Goal: Information Seeking & Learning: Find specific fact

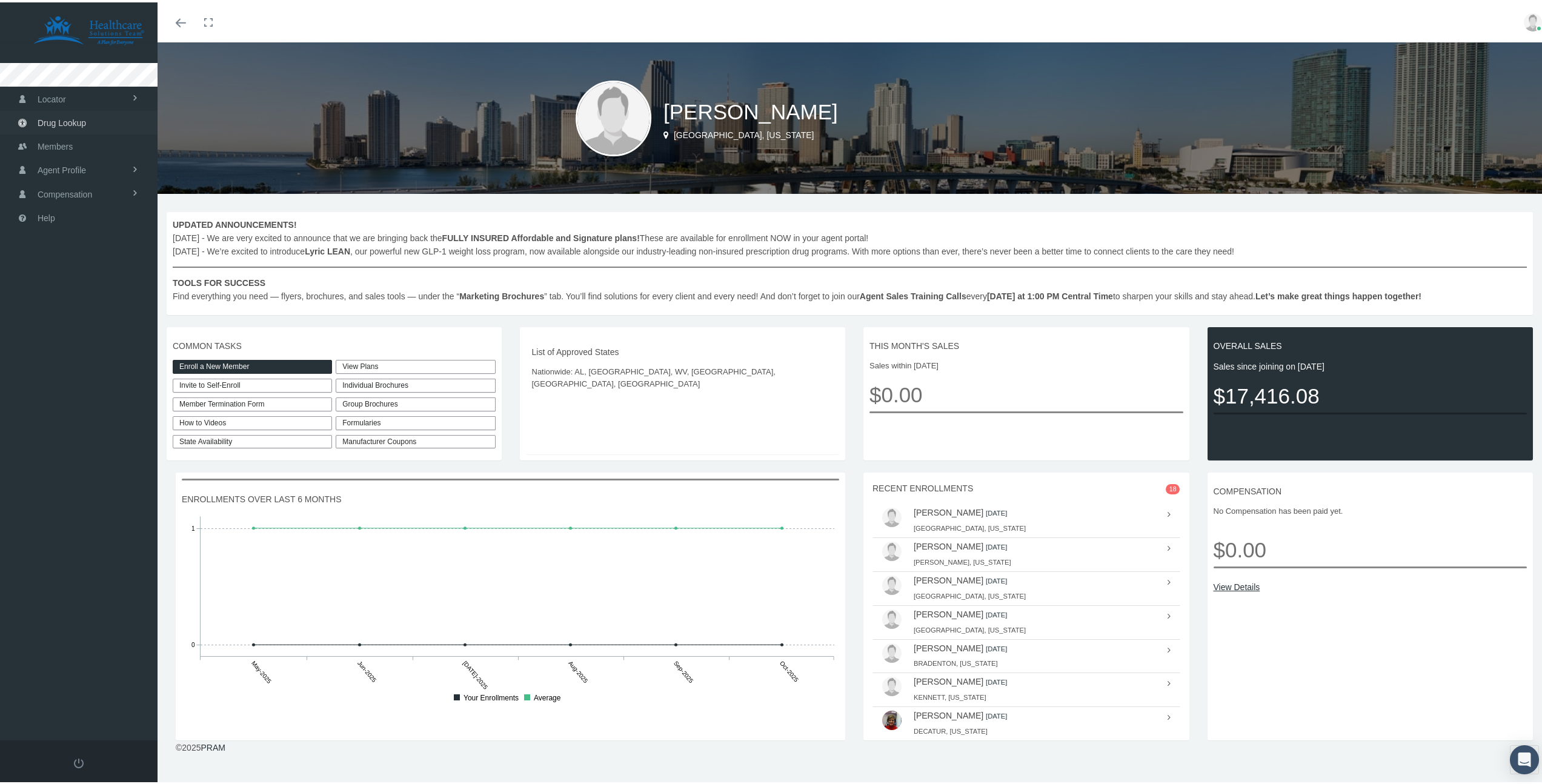
click at [88, 125] on link "Drug Lookup" at bounding box center [78, 120] width 157 height 24
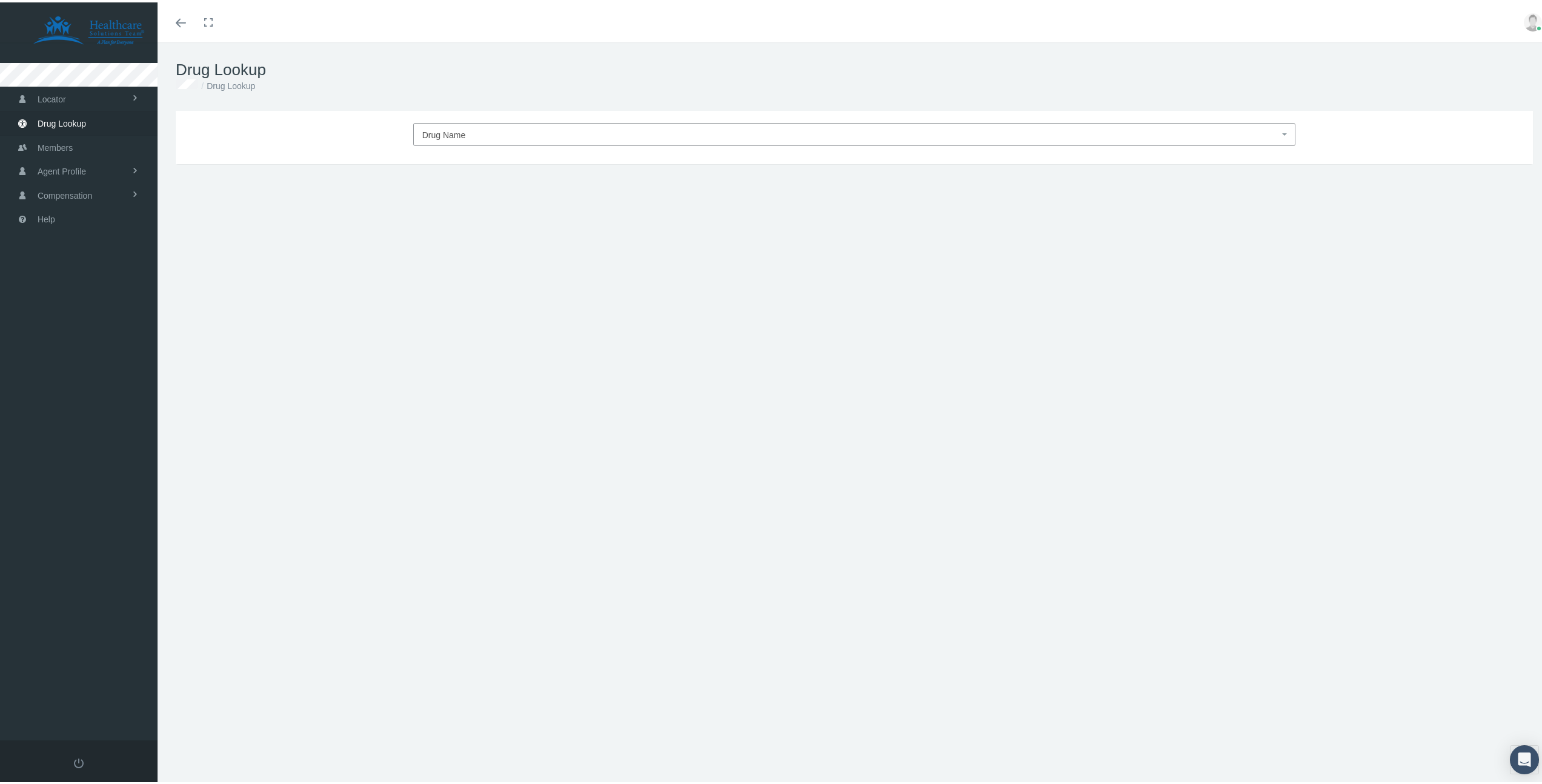
click at [605, 128] on span "Drug Name" at bounding box center [851, 133] width 857 height 16
type input "paliper"
select select "Paliperidone ER"
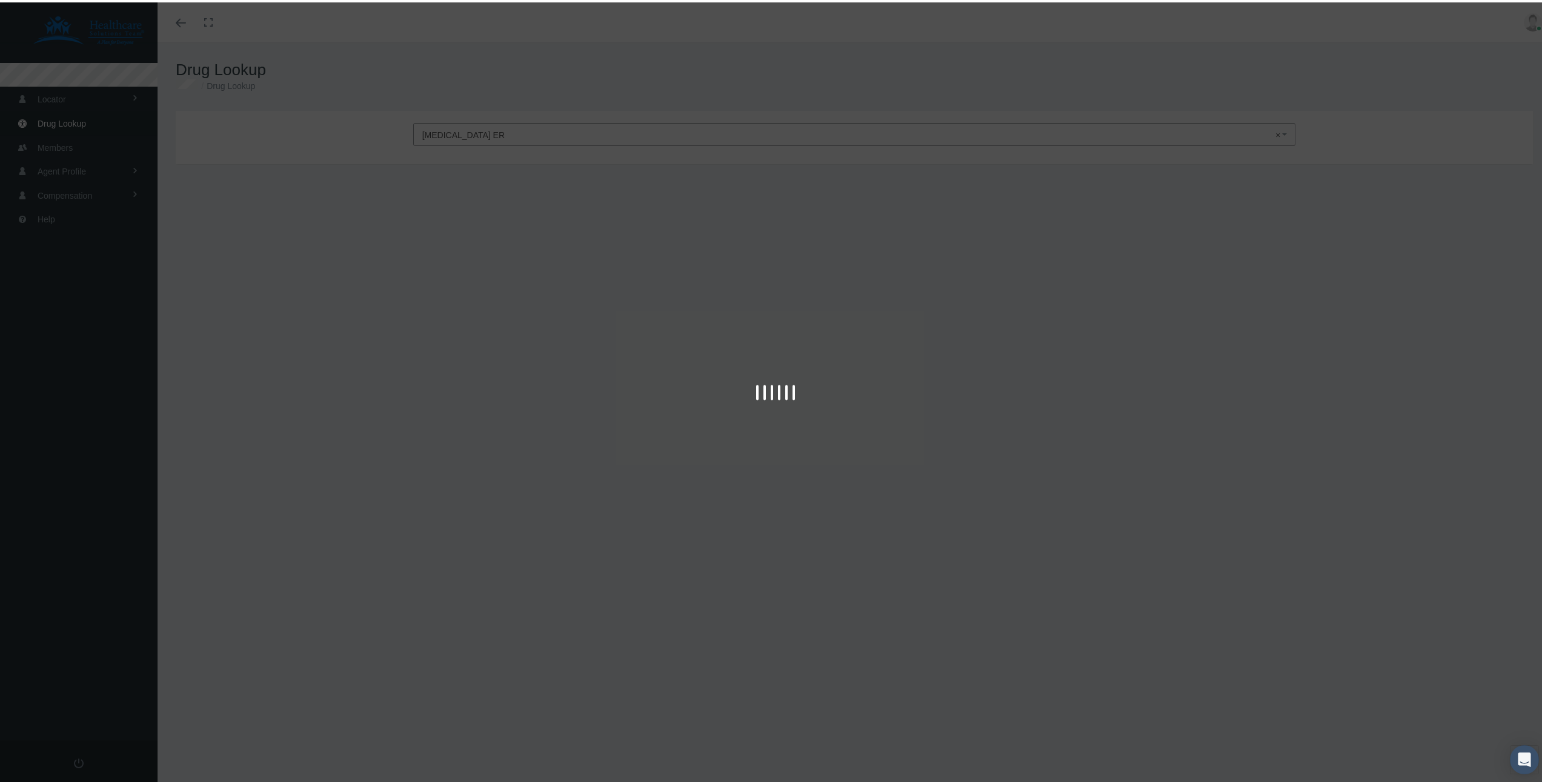
type input "30"
select select "Tablet Extended Release 24 Hour"
select select "1.5 MG"
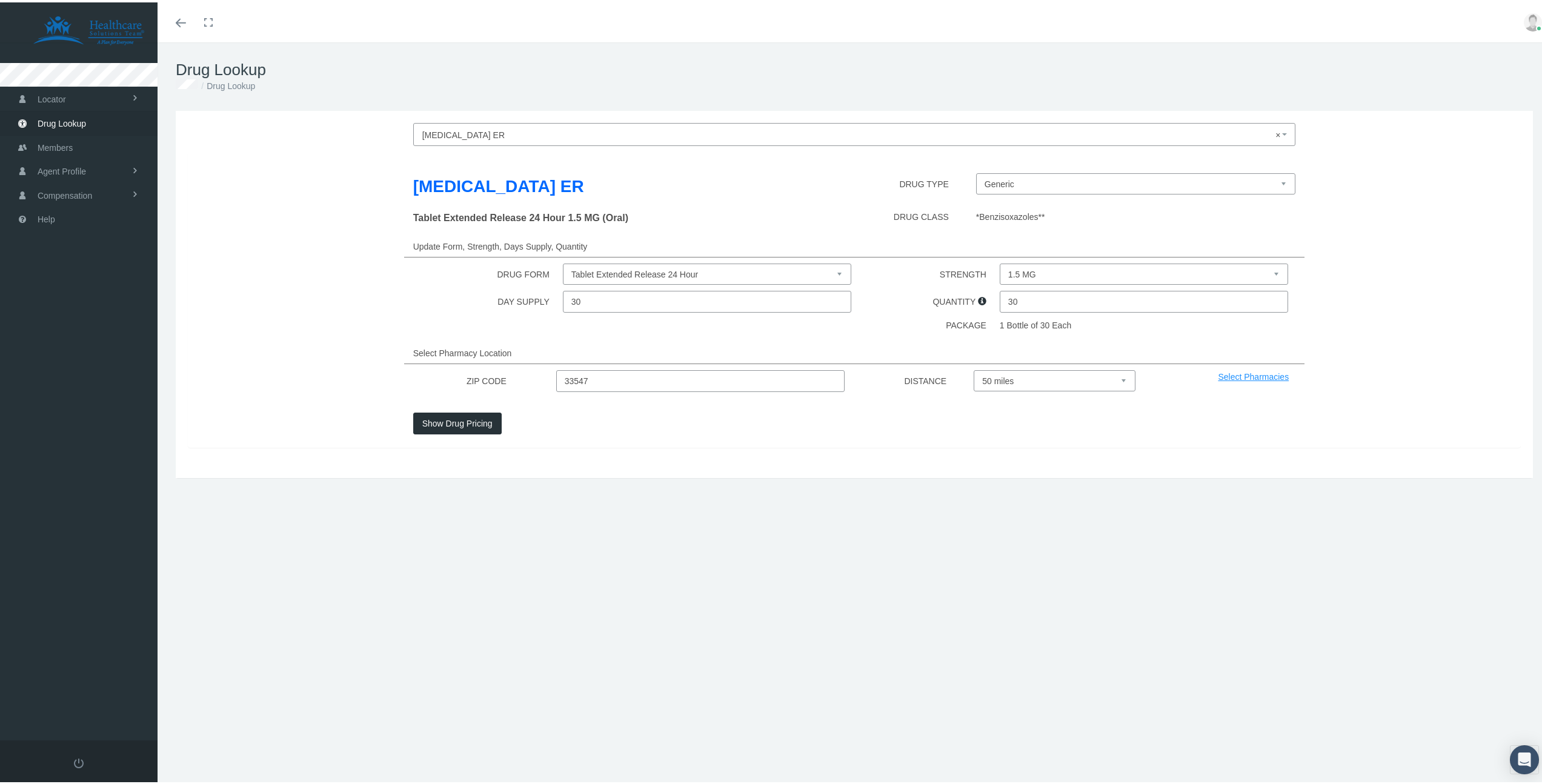
click at [468, 428] on button "Show Drug Pricing" at bounding box center [457, 421] width 88 height 22
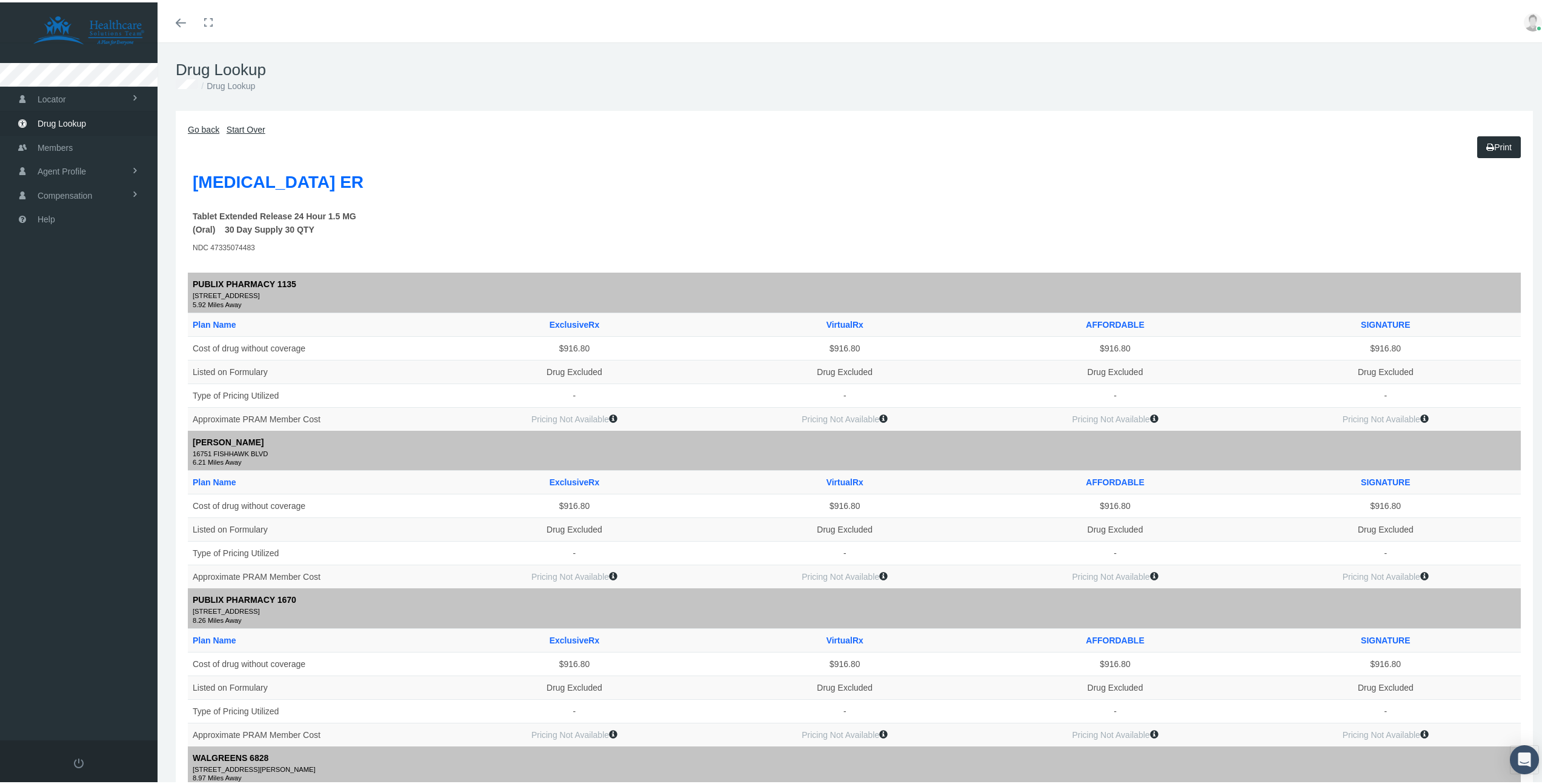
click at [201, 129] on link "Go back" at bounding box center [203, 127] width 31 height 9
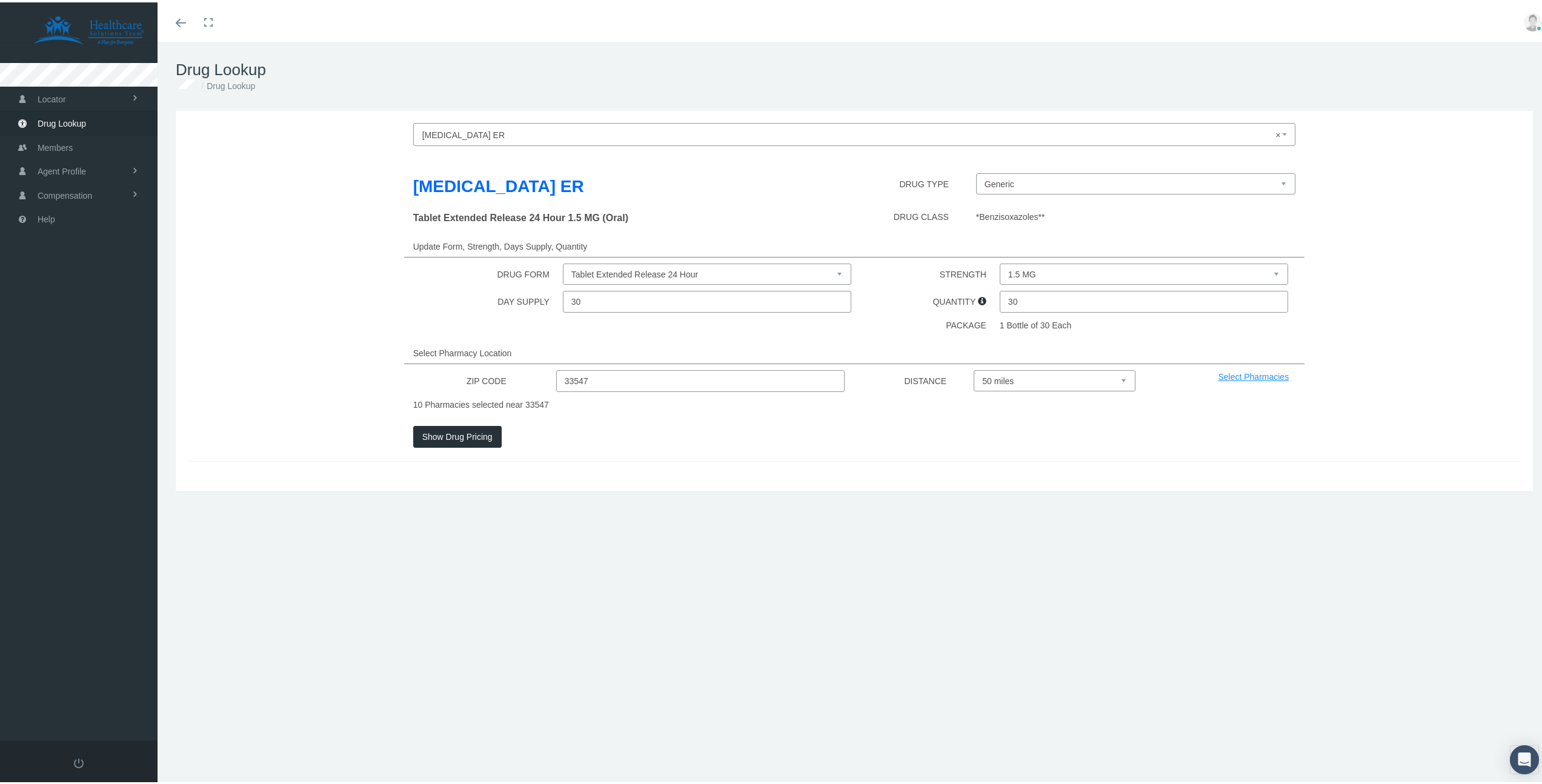
click at [800, 273] on select "Tablet Extended Release 24 Hour" at bounding box center [707, 271] width 288 height 21
click at [563, 261] on select "Tablet Extended Release 24 Hour" at bounding box center [707, 271] width 288 height 21
click at [1034, 266] on select "1.5 MG 3 MG 6 MG 9 MG" at bounding box center [1144, 271] width 288 height 21
click at [1000, 261] on select "1.5 MG 3 MG 6 MG 9 MG" at bounding box center [1144, 271] width 288 height 21
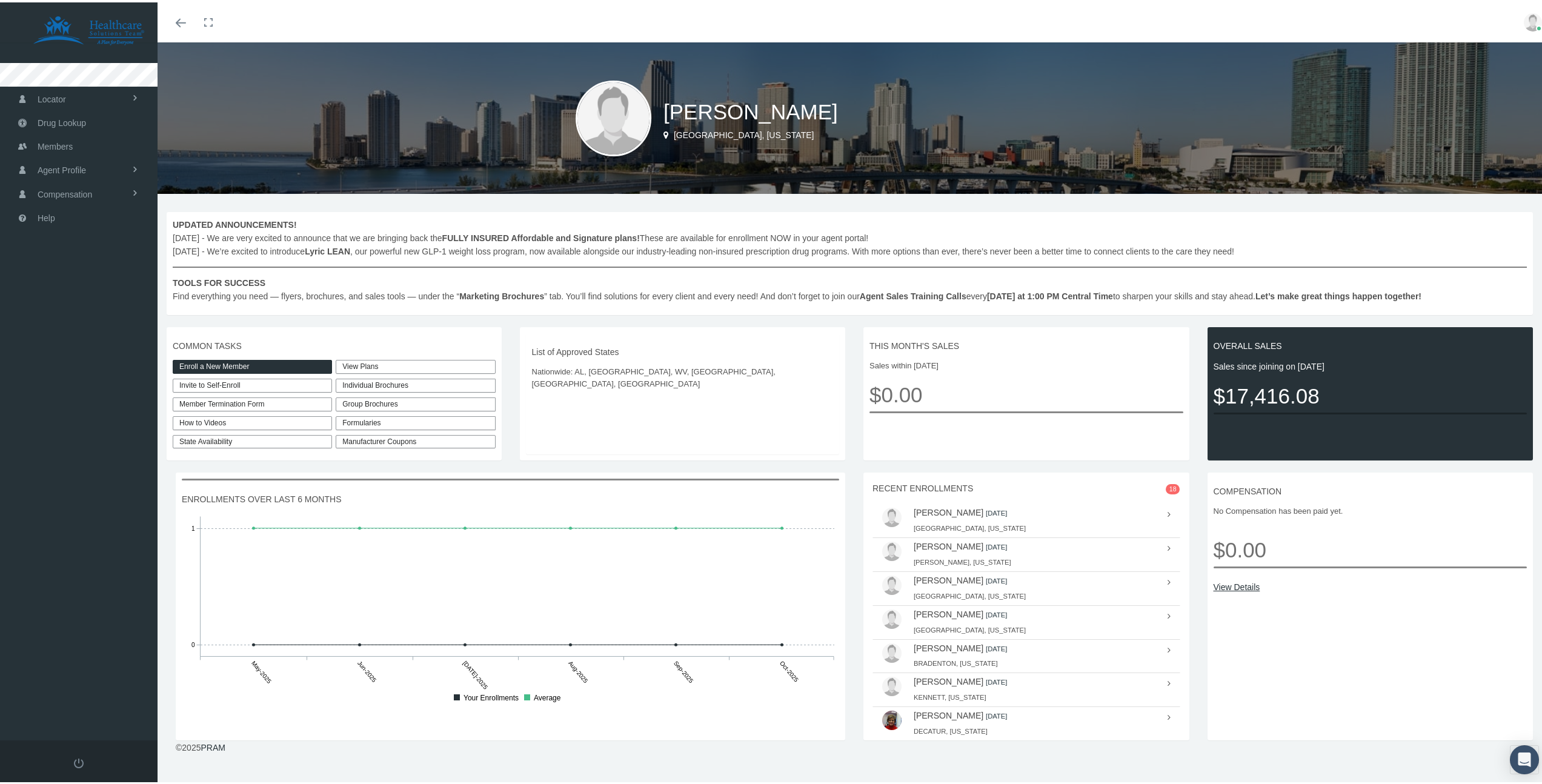
click at [367, 363] on link "View Plans" at bounding box center [415, 364] width 159 height 14
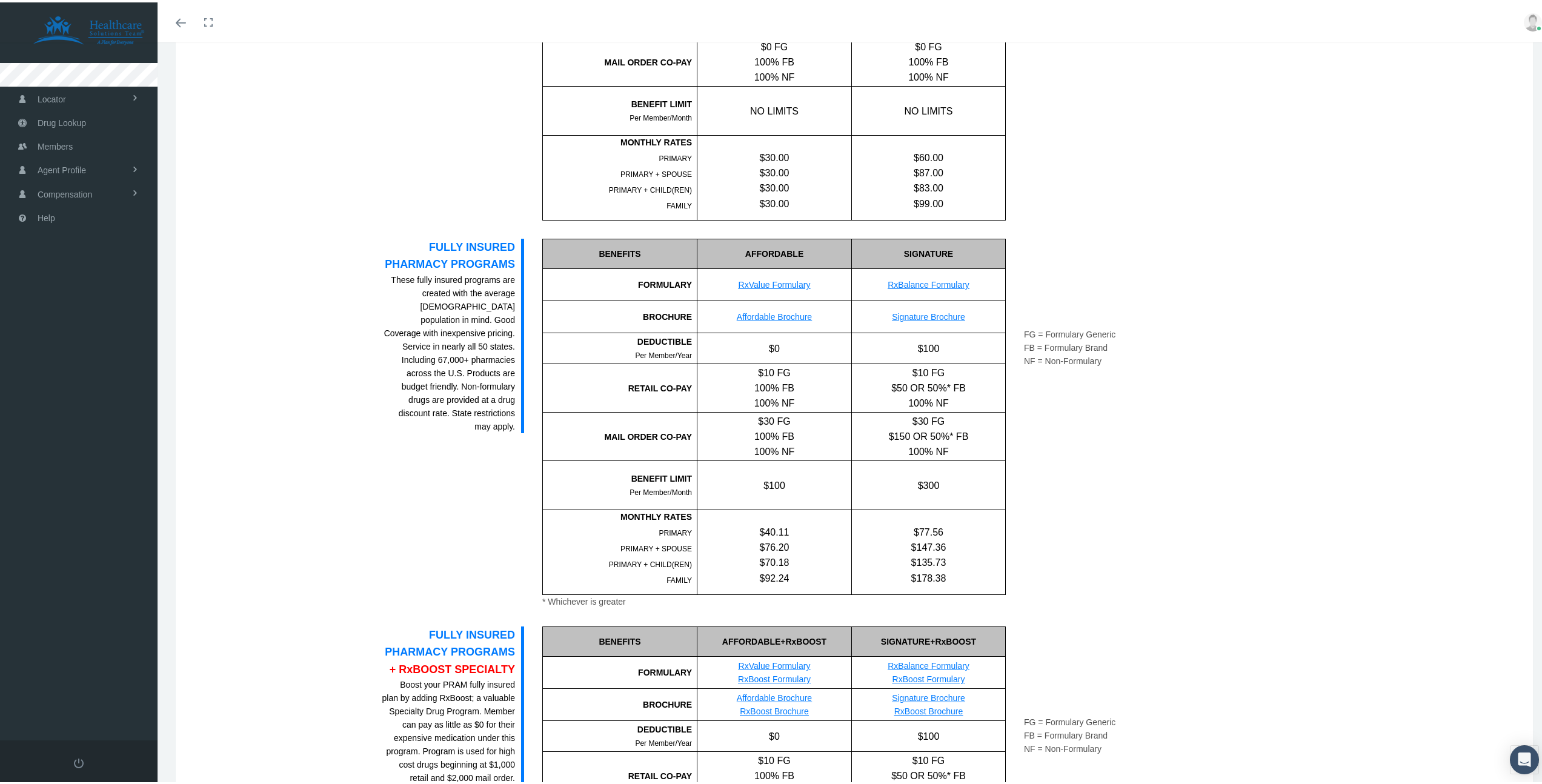
scroll to position [109, 0]
